Goal: Task Accomplishment & Management: Complete application form

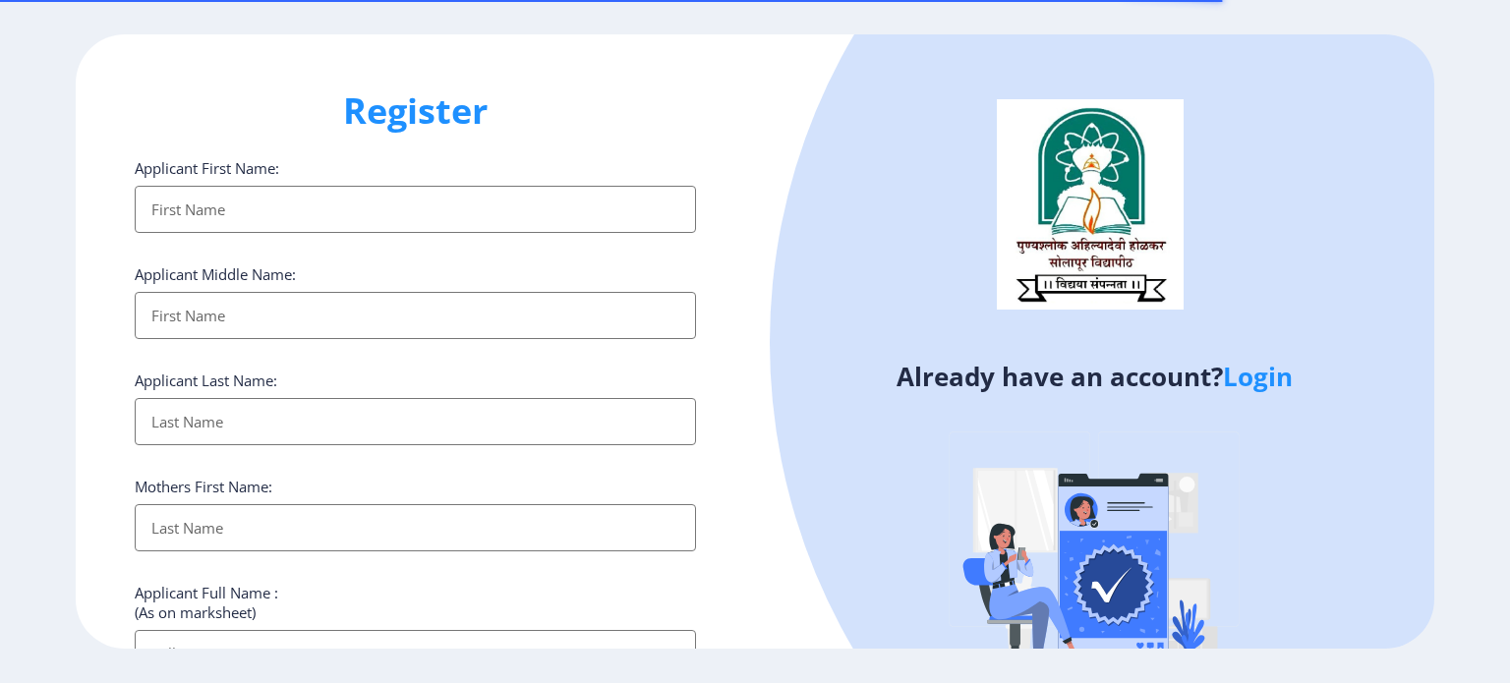
select select
click at [1259, 381] on link "Login" at bounding box center [1258, 376] width 70 height 35
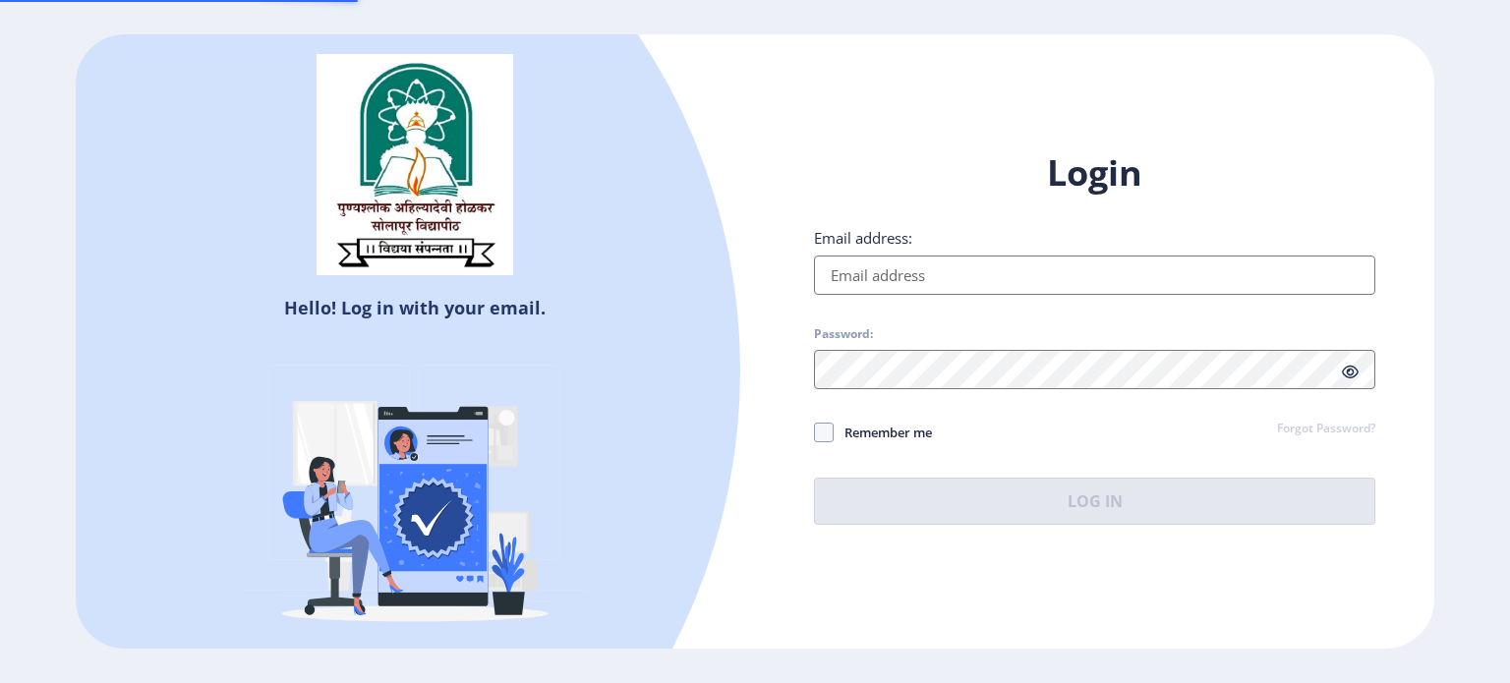
type input "[EMAIL_ADDRESS][DOMAIN_NAME]"
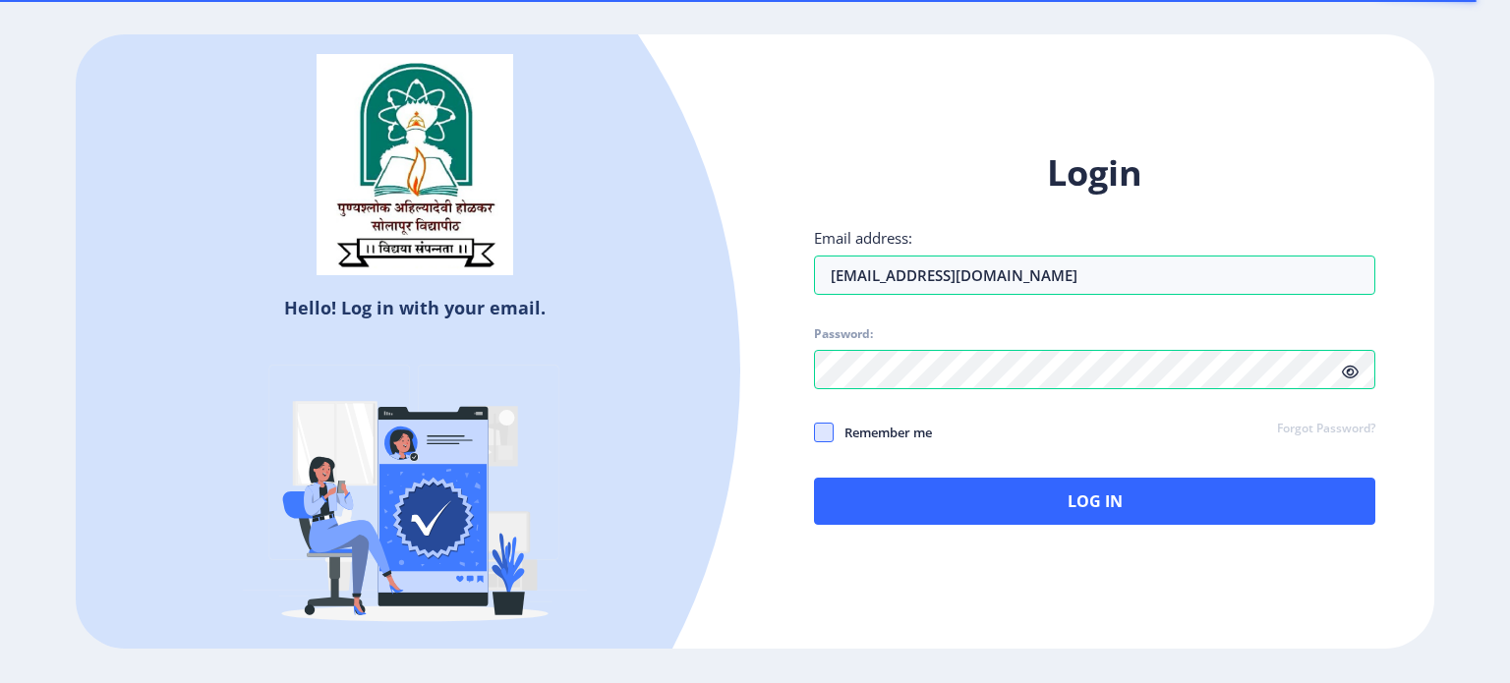
click at [818, 437] on span at bounding box center [824, 433] width 20 height 20
click at [815, 433] on input "Remember me" at bounding box center [814, 432] width 1 height 1
checkbox input "true"
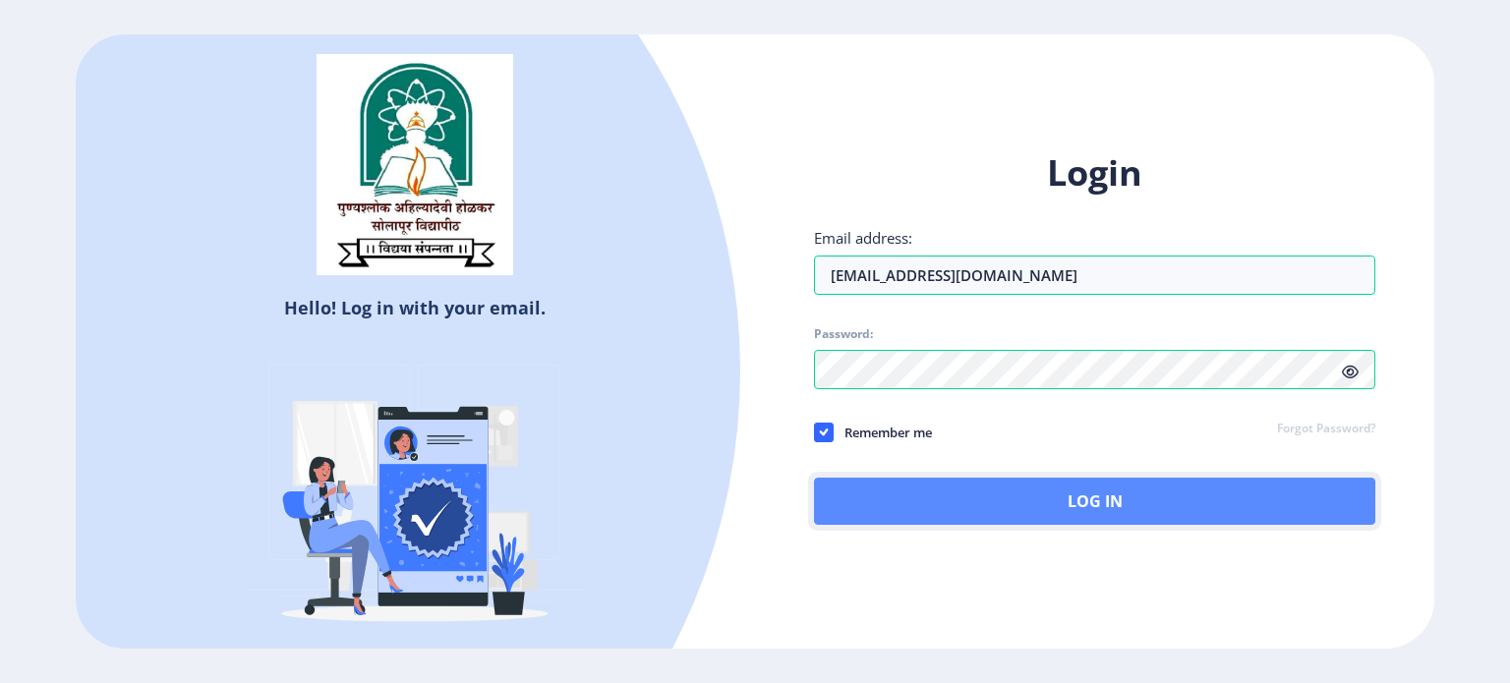
click at [1116, 502] on button "Log In" at bounding box center [1094, 501] width 561 height 47
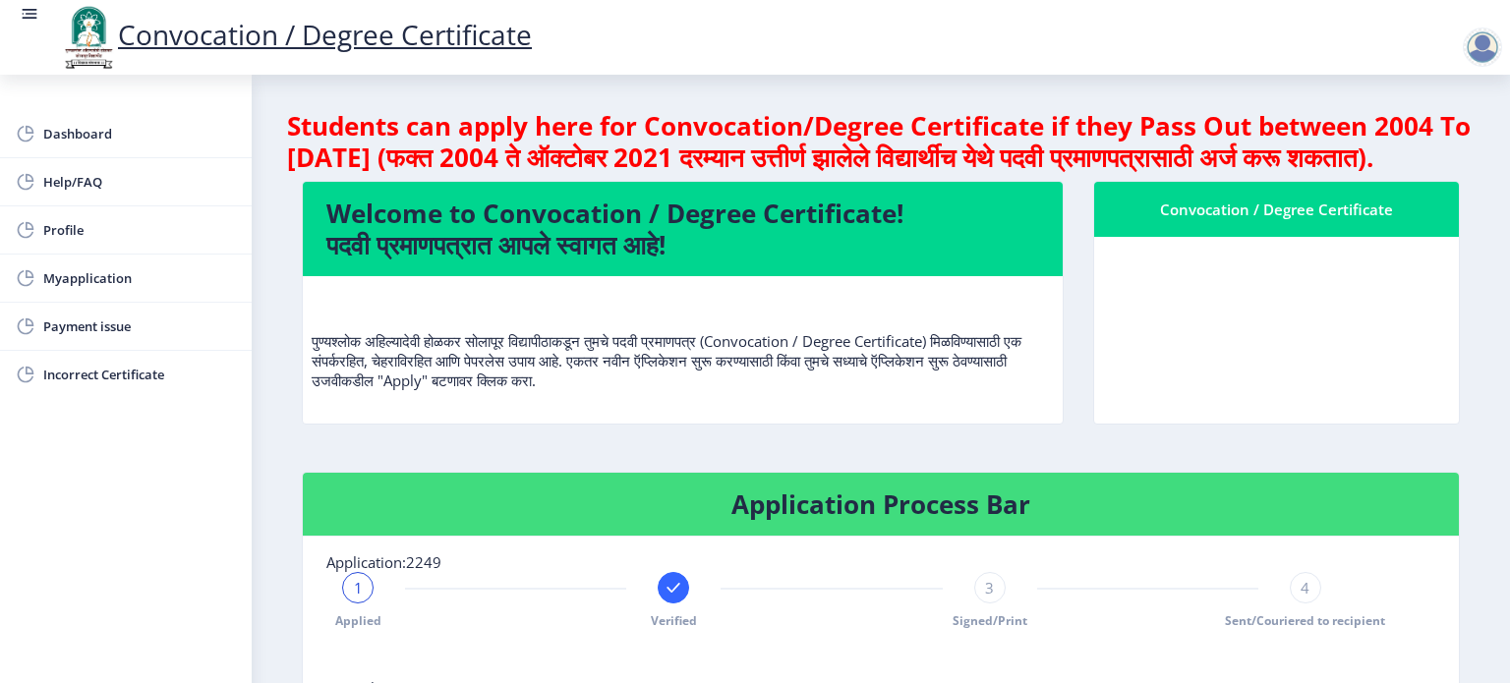
click at [1468, 131] on h4 "Students can apply here for Convocation/Degree Certificate if they Pass Out bet…" at bounding box center [881, 141] width 1188 height 63
click at [1478, 502] on nb-layout-column "Students can apply here for Convocation/Degree Certificate if they Pass Out bet…" at bounding box center [881, 604] width 1259 height 1059
click at [177, 324] on span "Payment issue" at bounding box center [139, 327] width 193 height 24
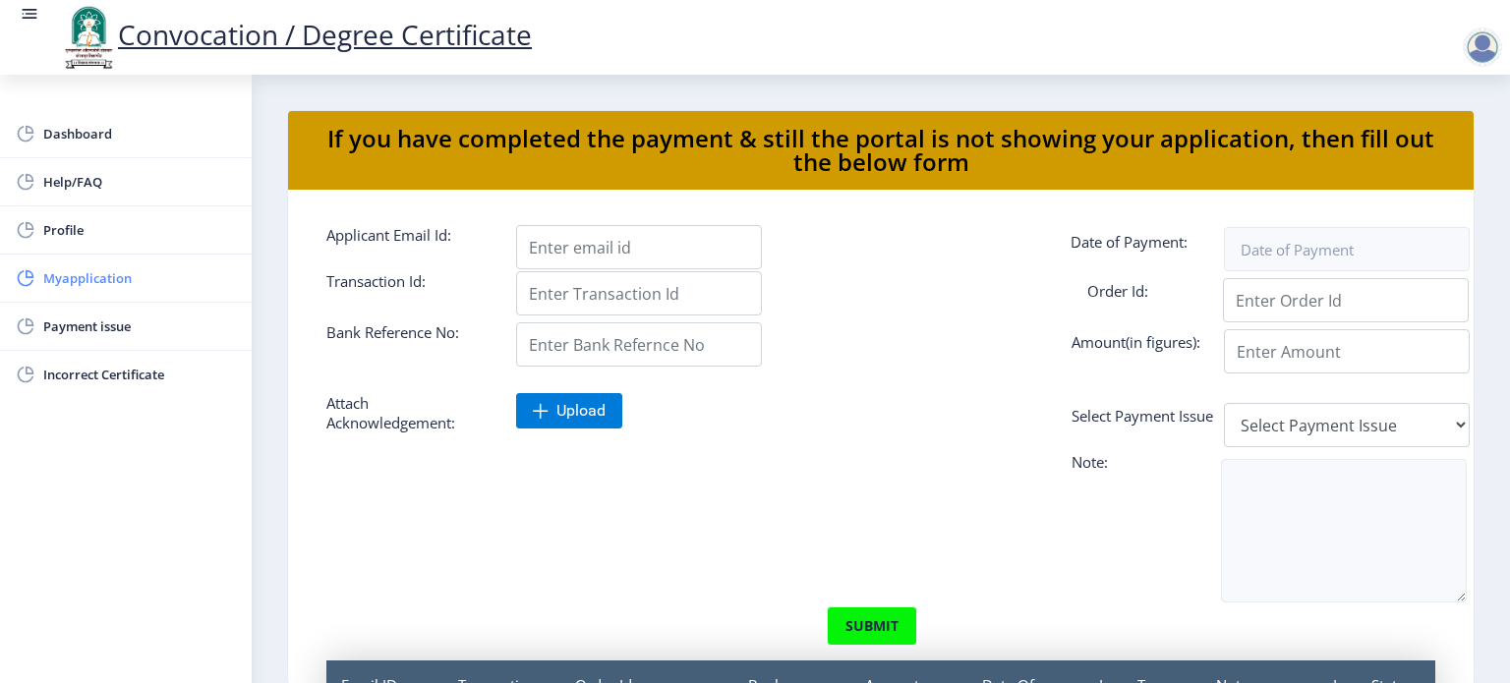
click at [126, 263] on link "Myapplication" at bounding box center [126, 278] width 252 height 47
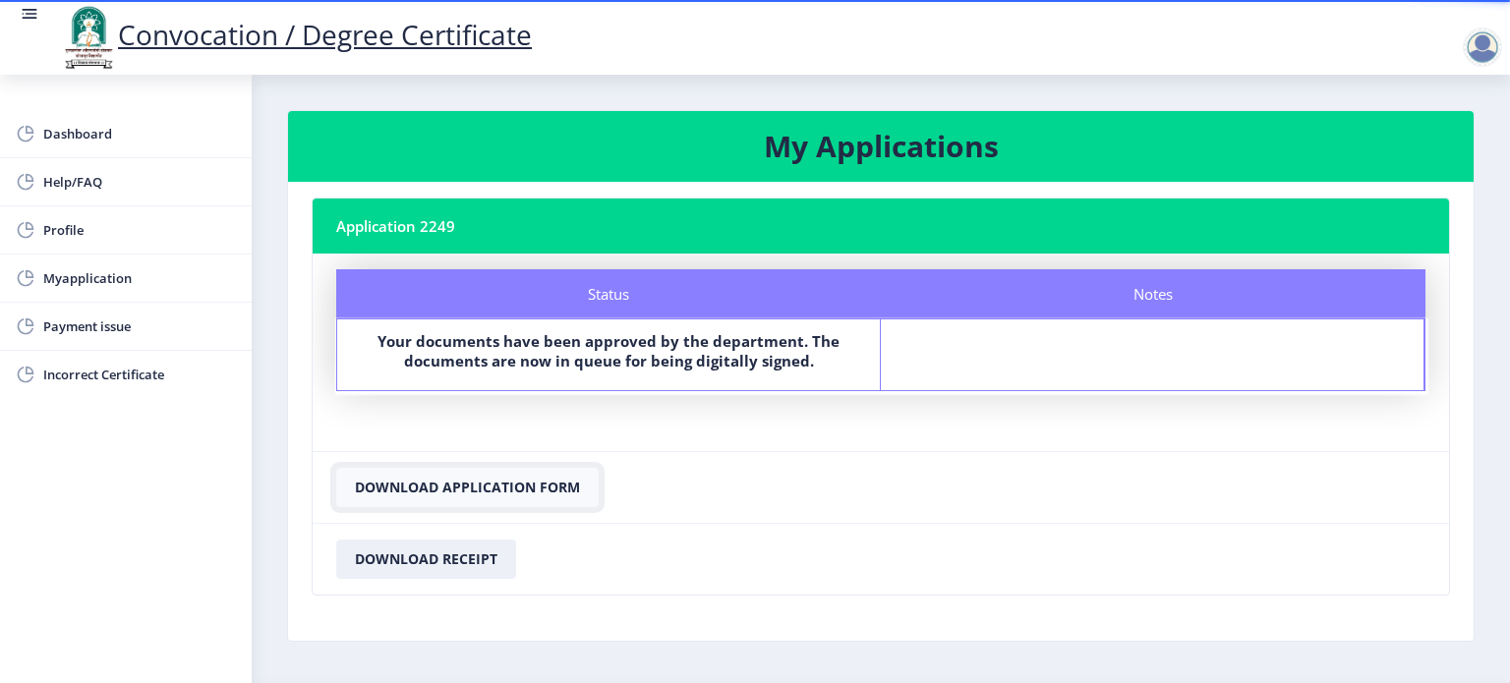
click at [429, 485] on button "Download Application Form" at bounding box center [467, 487] width 263 height 39
click at [121, 126] on span "Dashboard" at bounding box center [139, 134] width 193 height 24
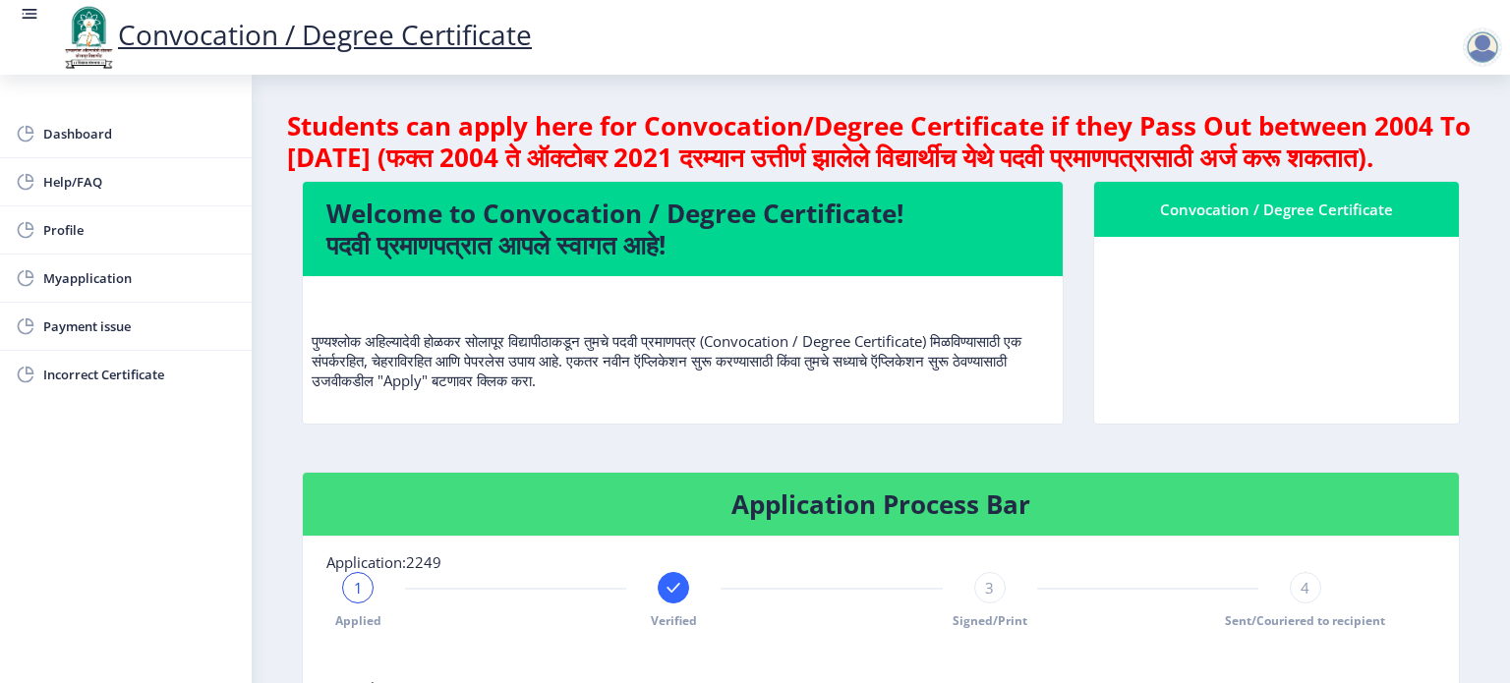
click at [289, 441] on div "Welcome to Convocation / Degree Certificate! पदवी प्रमाणपत्रात आपले स्वागत आहे!…" at bounding box center [683, 316] width 792 height 271
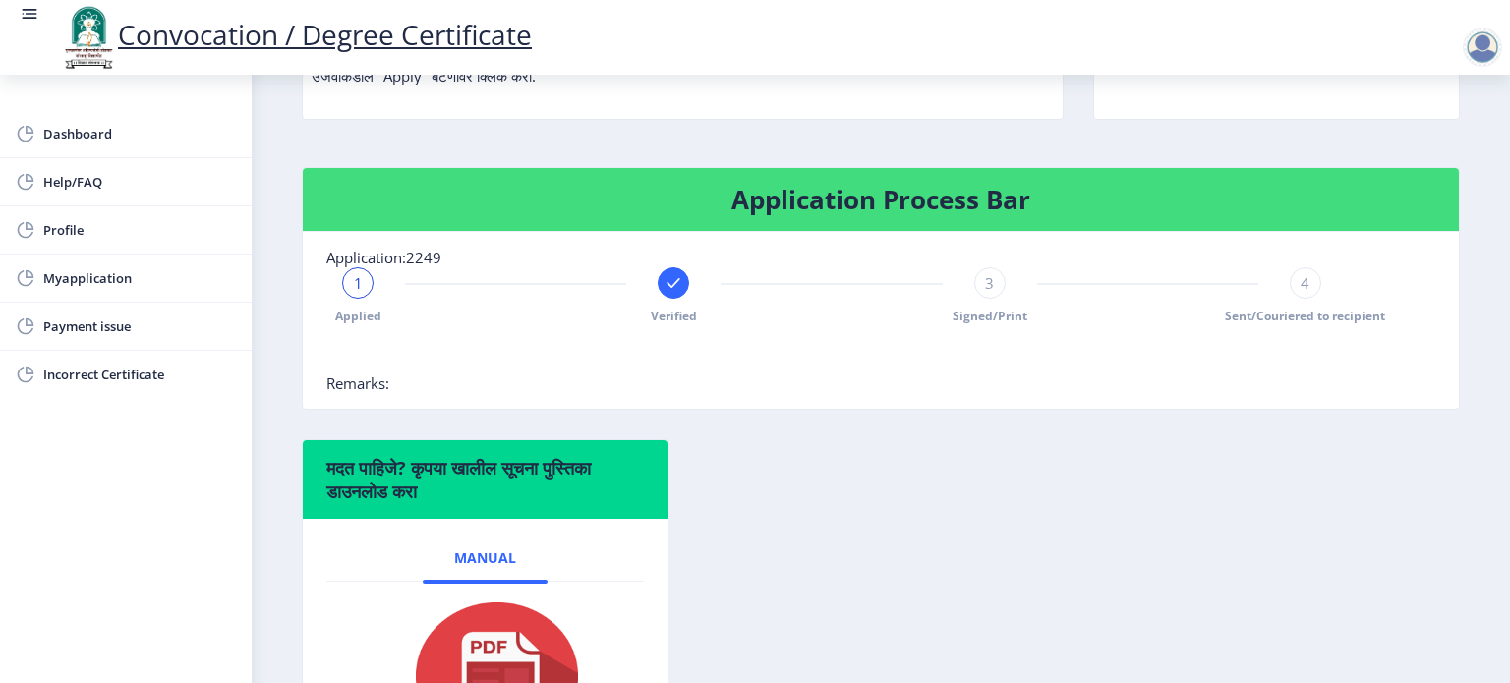
scroll to position [303, 0]
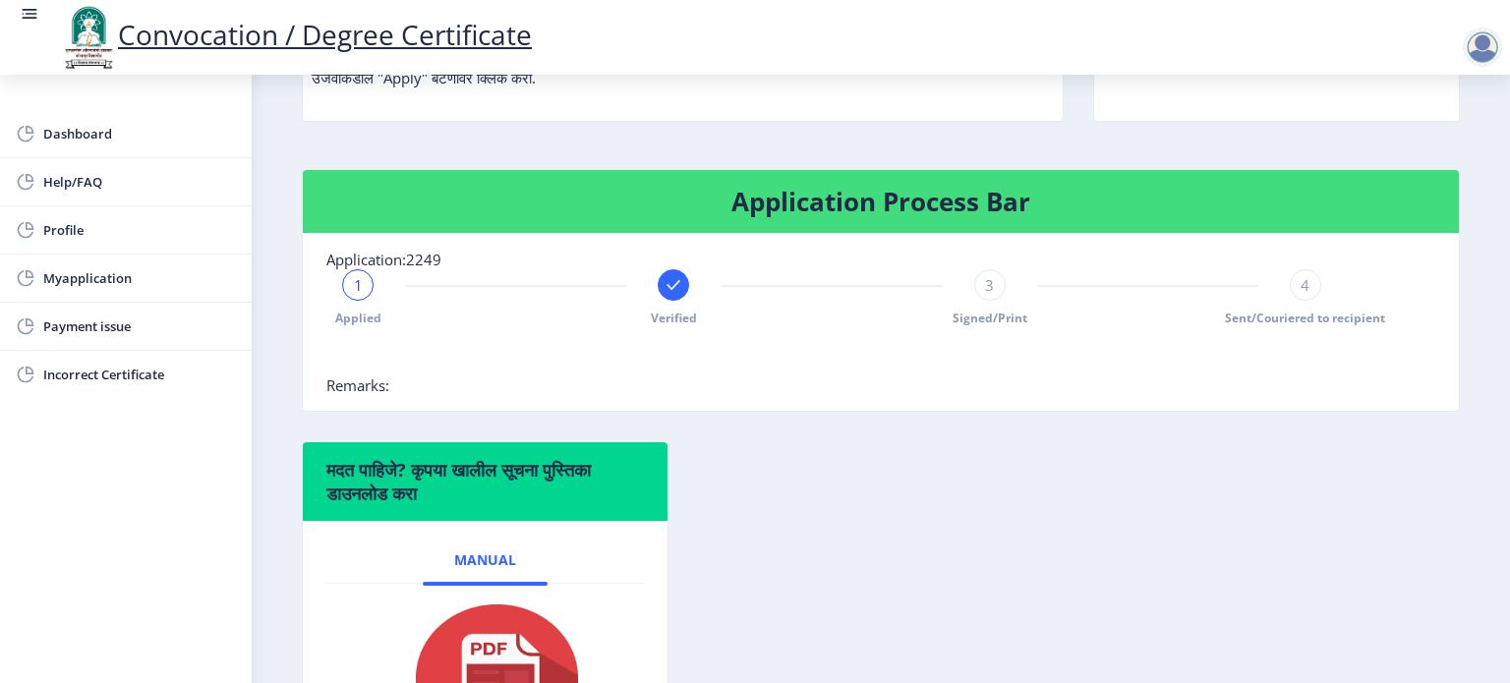
click at [275, 381] on nb-layout-column "Students can apply here for Convocation/Degree Certificate if they Pass Out bet…" at bounding box center [881, 301] width 1259 height 1059
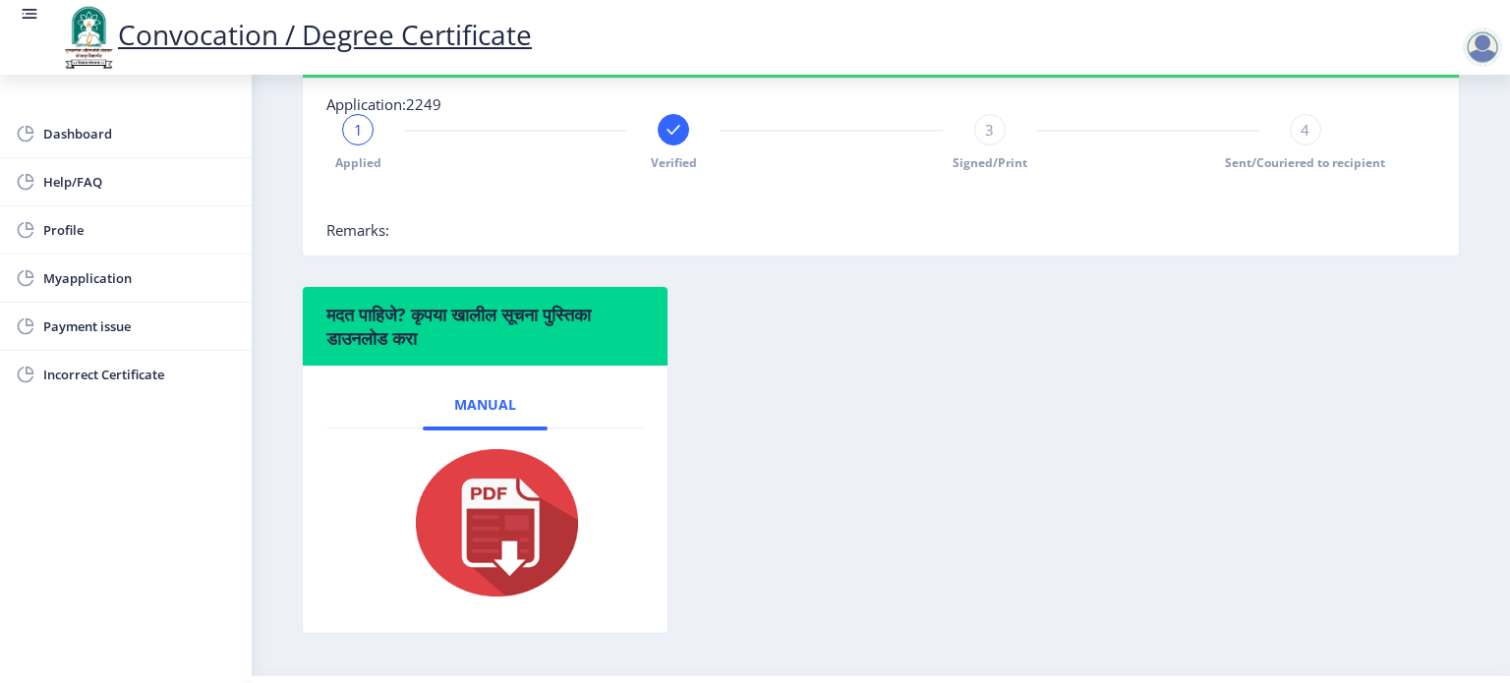
scroll to position [539, 0]
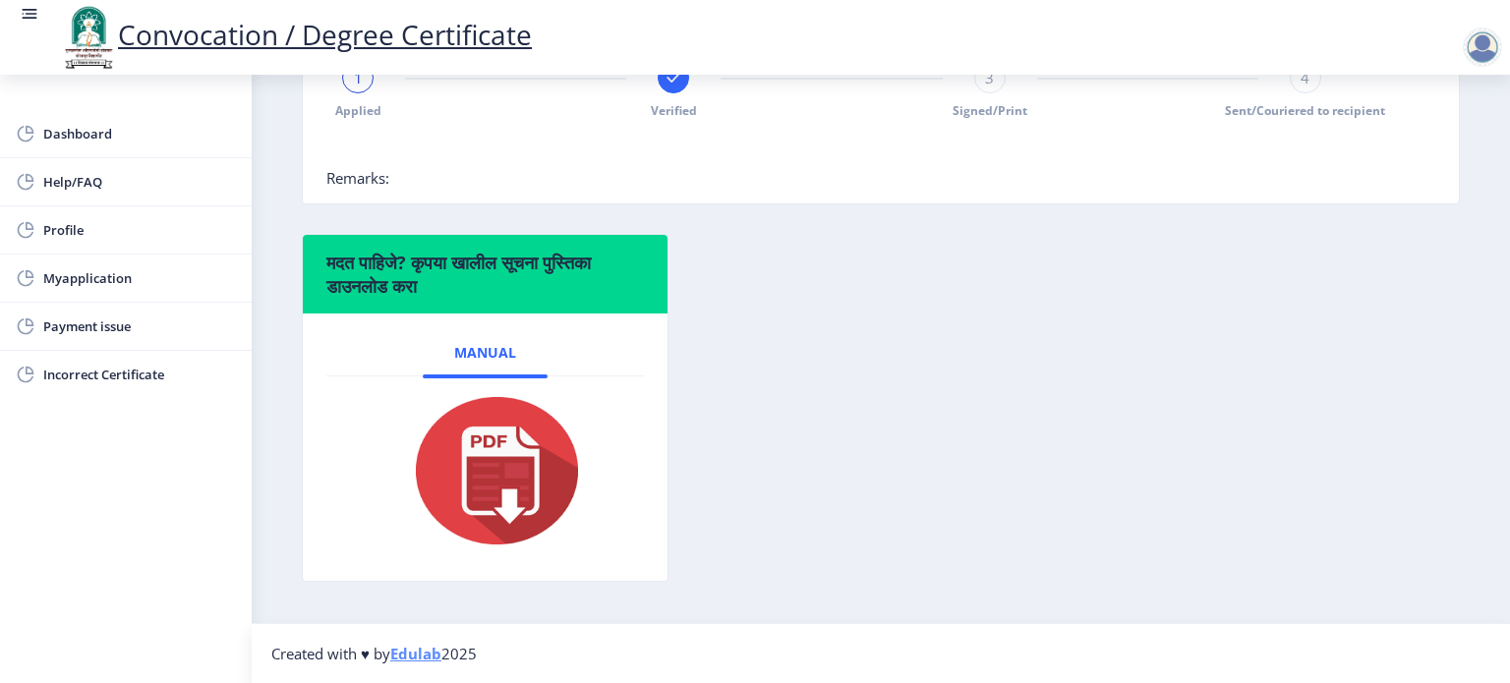
click at [1485, 46] on div at bounding box center [1482, 47] width 39 height 39
click at [1458, 147] on span "Log out" at bounding box center [1432, 154] width 126 height 24
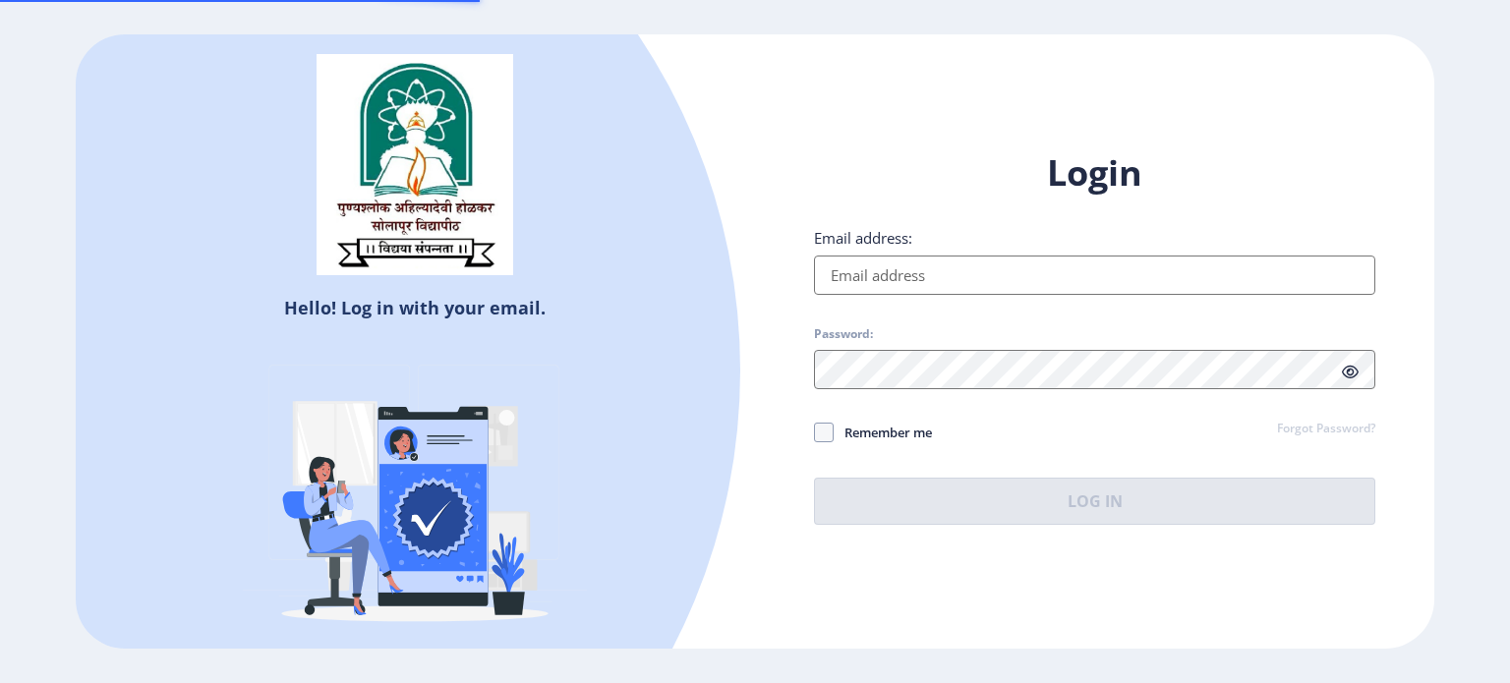
type input "[EMAIL_ADDRESS][DOMAIN_NAME]"
